Goal: Transaction & Acquisition: Purchase product/service

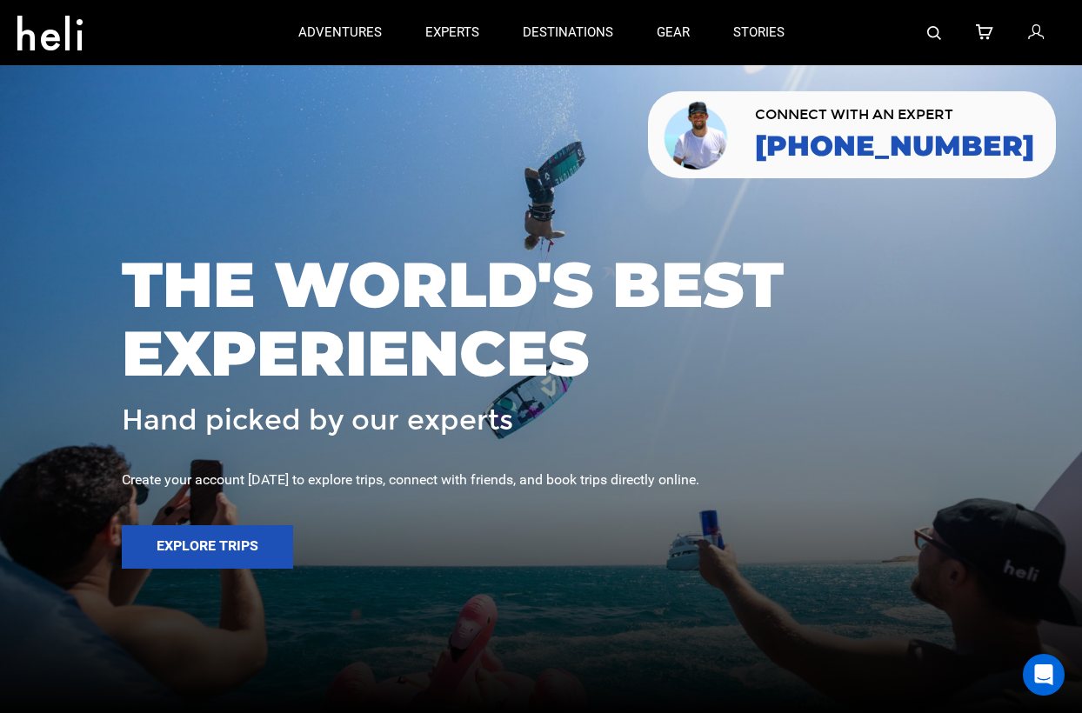
click at [48, 37] on icon at bounding box center [49, 28] width 65 height 28
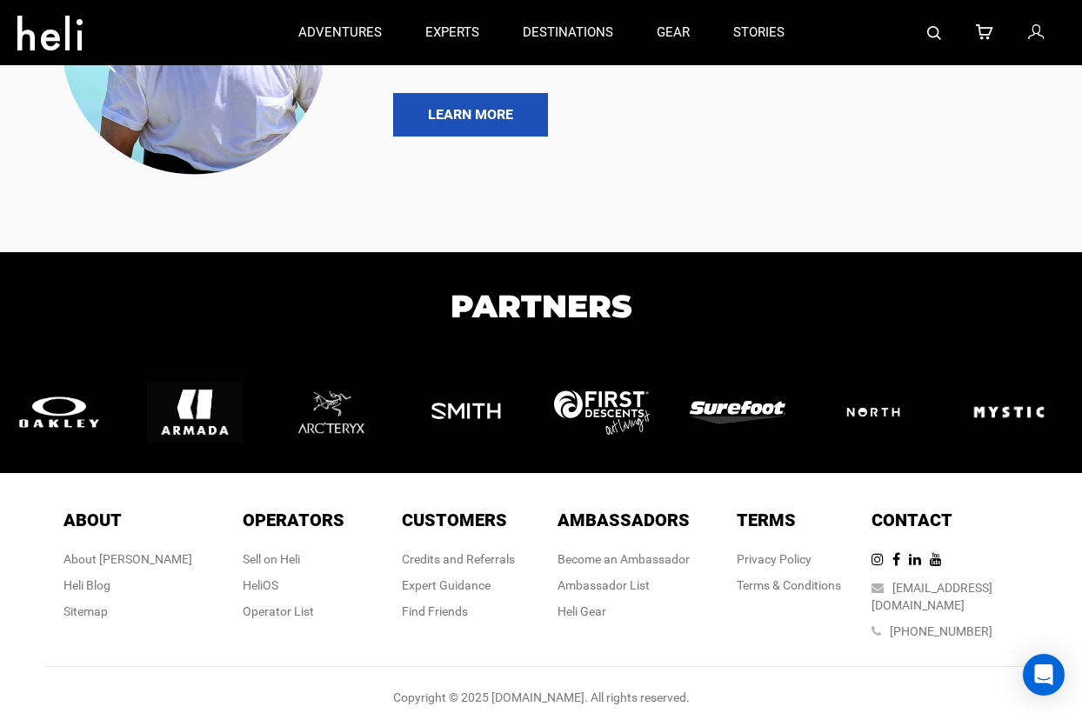
scroll to position [3950, 0]
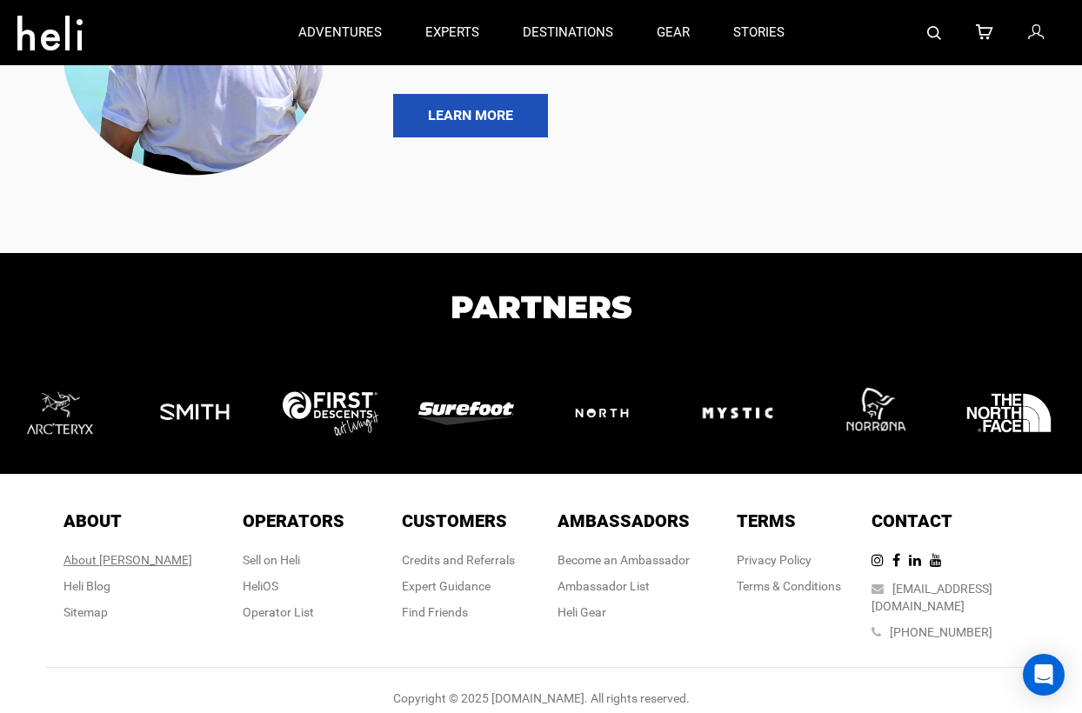
click at [120, 557] on div "About [PERSON_NAME]" at bounding box center [127, 559] width 129 height 17
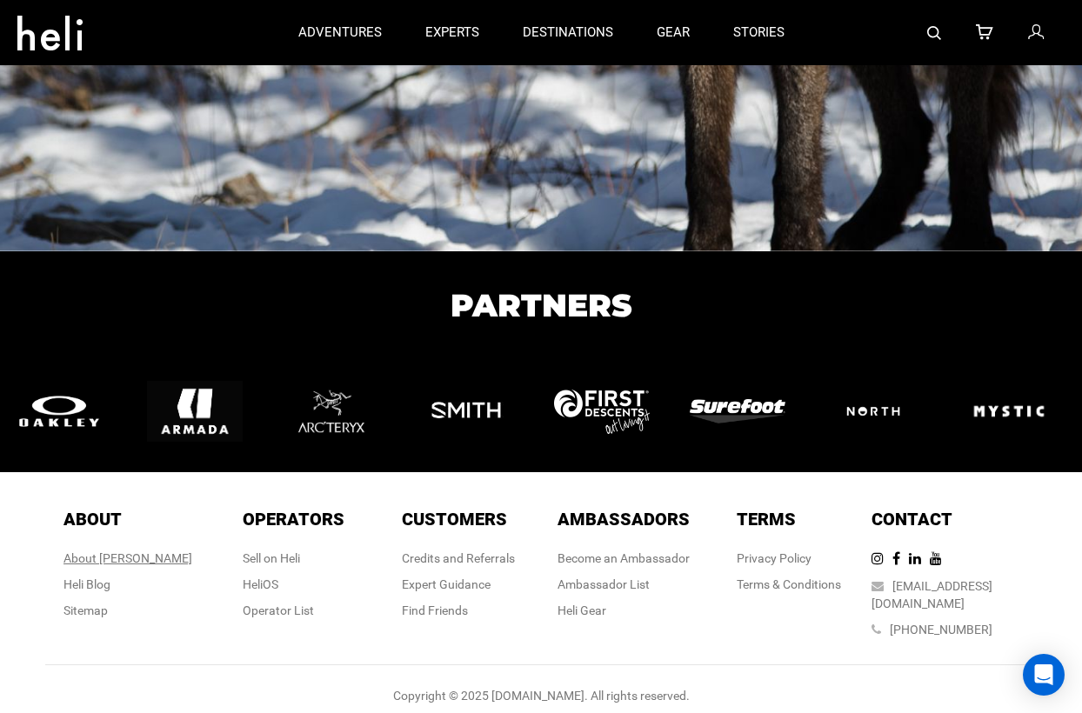
scroll to position [2871, 0]
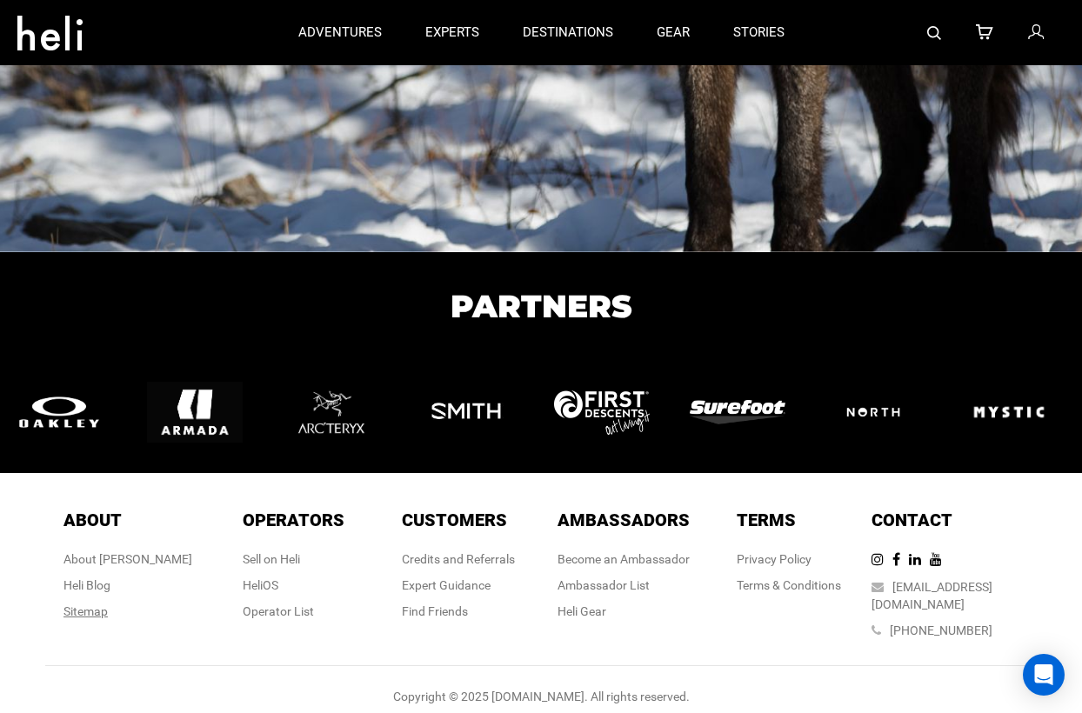
click at [117, 609] on div "Sitemap" at bounding box center [127, 611] width 129 height 17
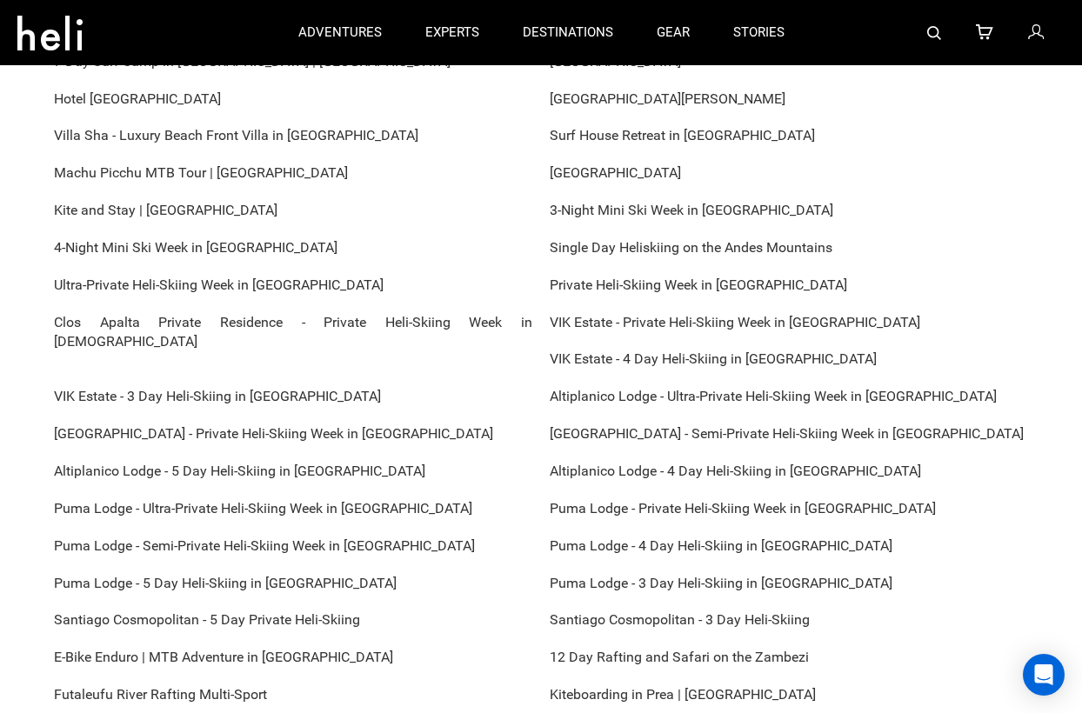
scroll to position [7544, 0]
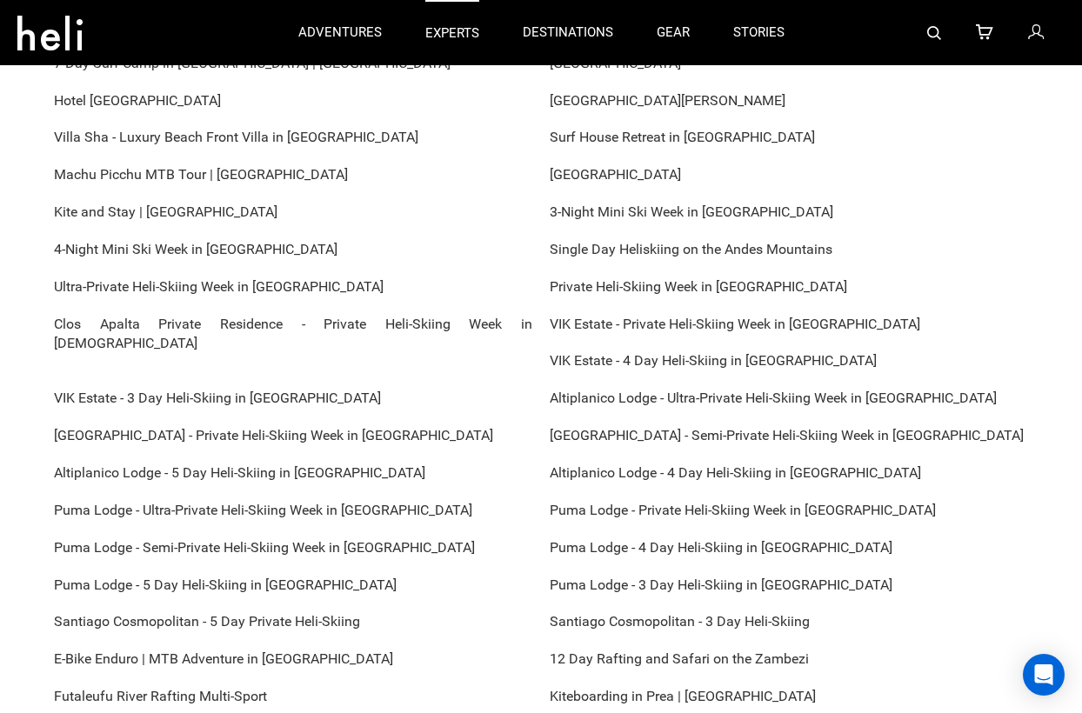
click at [453, 28] on p "experts" at bounding box center [452, 33] width 54 height 18
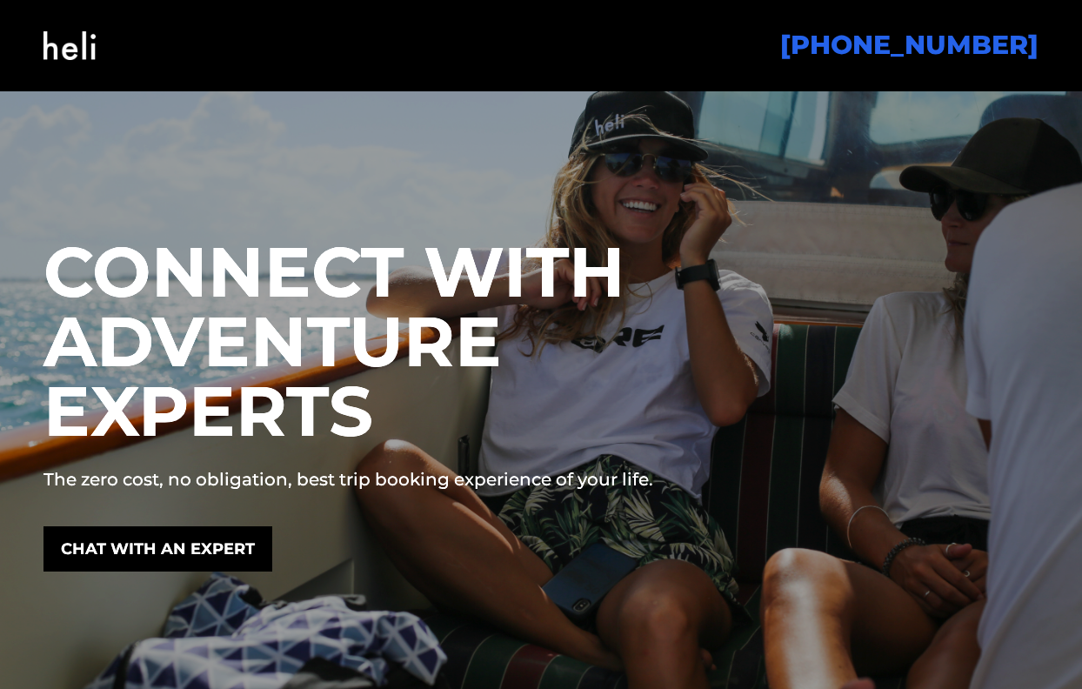
click at [70, 51] on img at bounding box center [69, 45] width 52 height 70
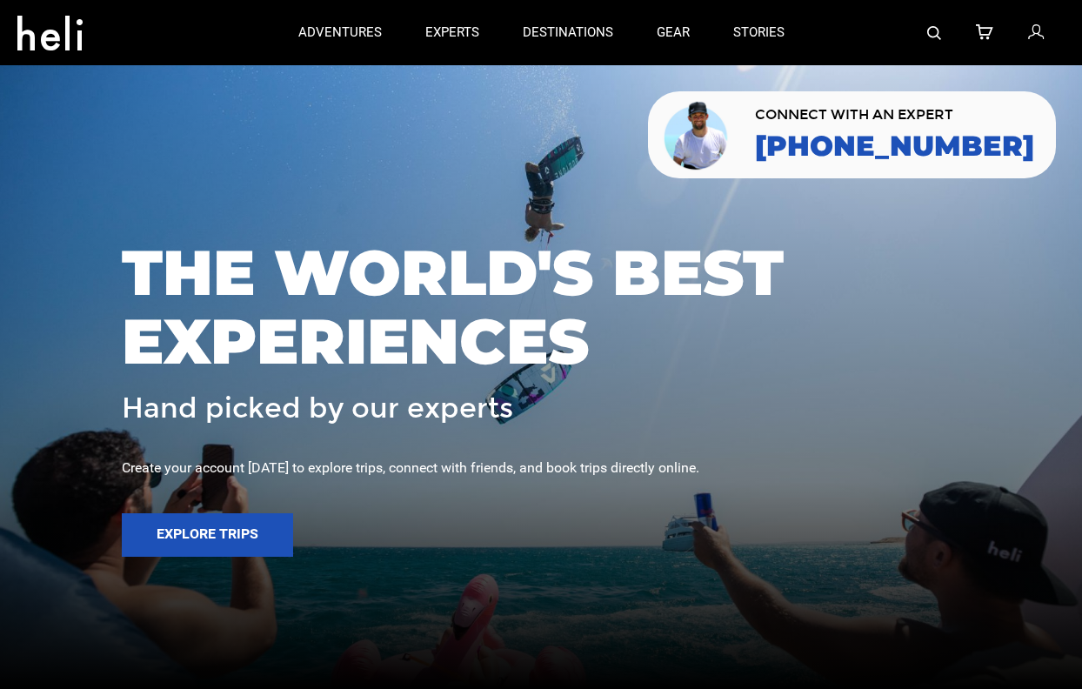
click at [980, 30] on icon at bounding box center [984, 33] width 17 height 23
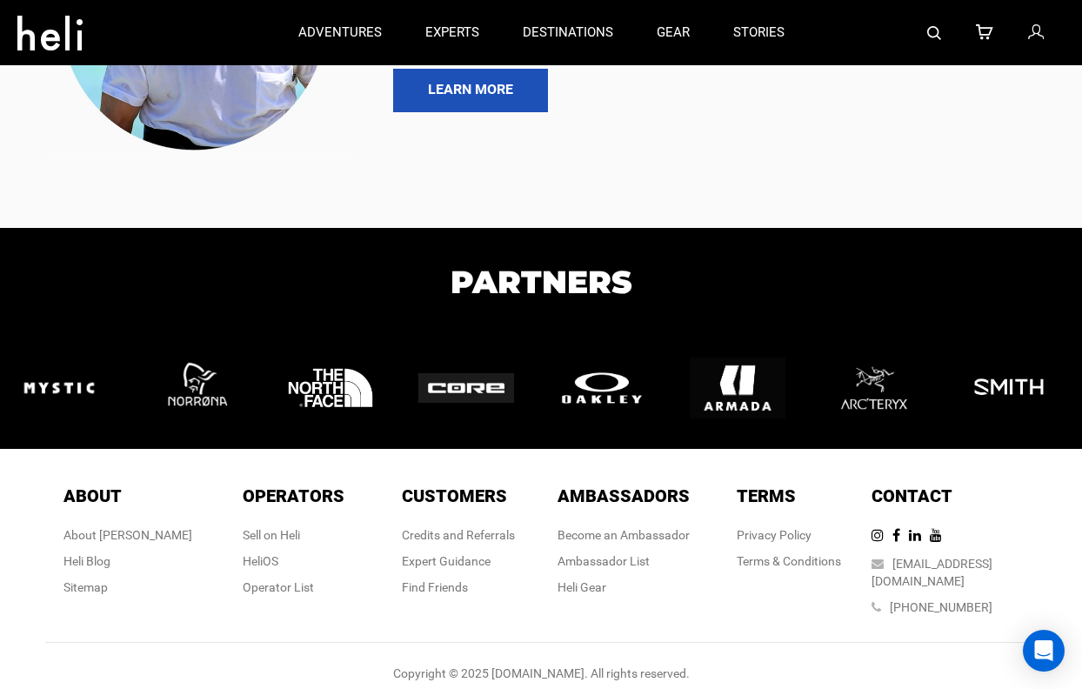
scroll to position [760, 0]
